Goal: Find contact information: Find contact information

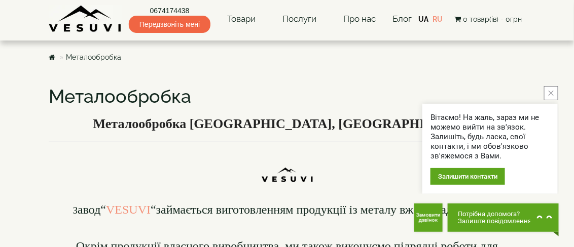
click at [551, 100] on button "close button" at bounding box center [551, 93] width 14 height 14
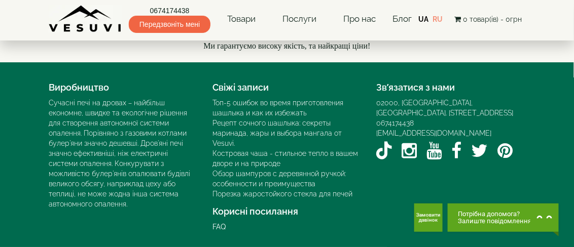
scroll to position [3177, 0]
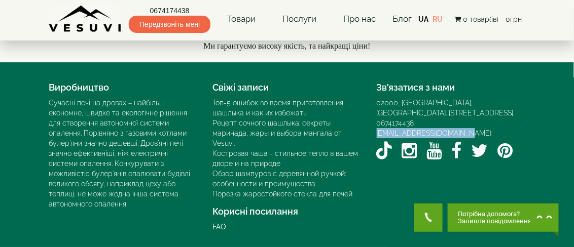
drag, startPoint x: 468, startPoint y: 134, endPoint x: 374, endPoint y: 135, distance: 94.3
click at [374, 135] on div "Зв’язатися з нами 02000, [GEOGRAPHIC_DATA], [GEOGRAPHIC_DATA]. [STREET_ADDRESS]…" at bounding box center [451, 121] width 164 height 86
copy link "[EMAIL_ADDRESS][DOMAIN_NAME]"
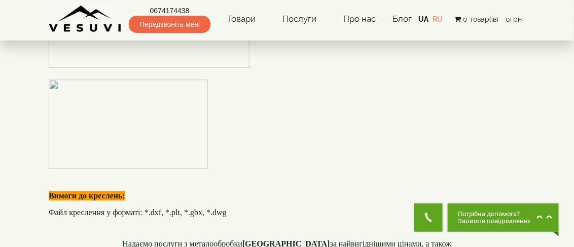
scroll to position [2316, 0]
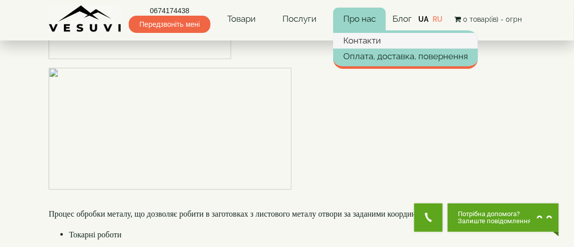
click at [366, 37] on link "Контакти" at bounding box center [405, 40] width 145 height 15
